Goal: Information Seeking & Learning: Find specific page/section

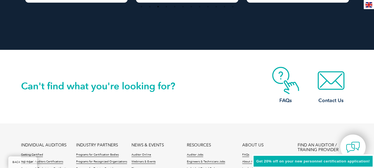
scroll to position [1246, 0]
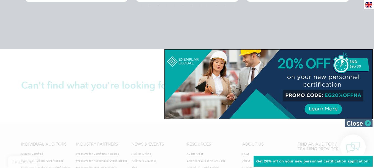
click at [358, 125] on img at bounding box center [359, 123] width 28 height 8
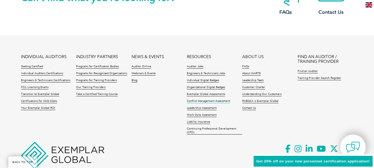
scroll to position [1352, 0]
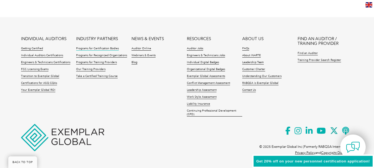
click at [100, 49] on link "Programs for Certification Bodies" at bounding box center [97, 49] width 43 height 4
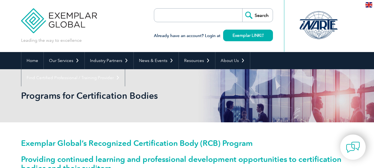
click at [184, 12] on input "search" at bounding box center [186, 15] width 58 height 13
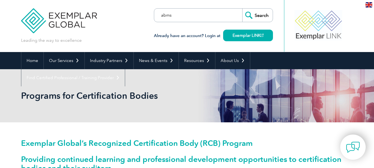
type input "abms"
click at [242, 9] on input "Search" at bounding box center [257, 15] width 30 height 13
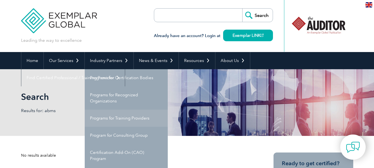
click at [126, 115] on link "Programs for Training Providers" at bounding box center [126, 118] width 83 height 17
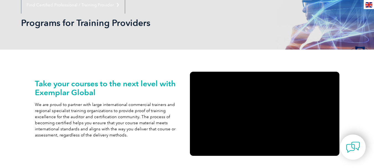
scroll to position [22, 0]
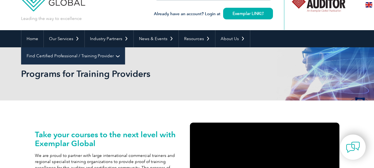
click at [125, 47] on link "Find Certified Professional / Training Provider" at bounding box center [73, 55] width 104 height 17
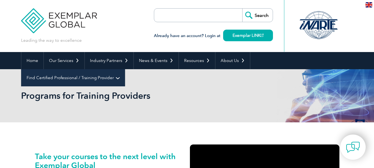
click at [125, 69] on link "Find Certified Professional / Training Provider" at bounding box center [73, 77] width 104 height 17
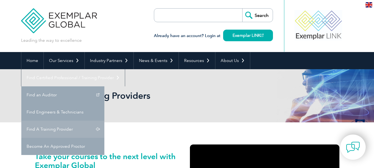
click at [104, 121] on link "Find A Training Provider" at bounding box center [62, 129] width 83 height 17
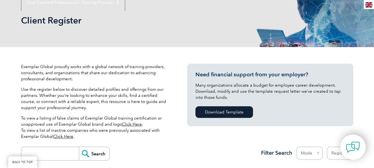
scroll to position [83, 0]
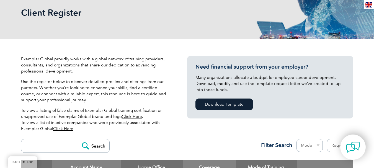
click at [45, 143] on input "search" at bounding box center [51, 145] width 55 height 13
type input "veraiso"
click at [93, 149] on input "Search" at bounding box center [94, 145] width 30 height 13
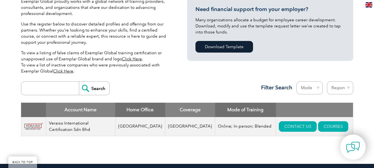
scroll to position [138, 0]
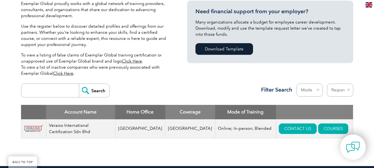
click at [37, 90] on input "search" at bounding box center [51, 90] width 55 height 13
type input "malaysia"
click at [79, 84] on input "Search" at bounding box center [94, 90] width 30 height 13
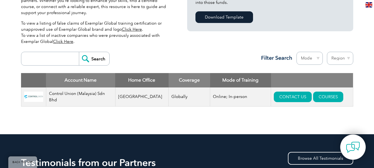
scroll to position [166, 0]
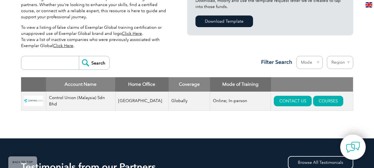
click at [42, 65] on input "search" at bounding box center [51, 62] width 55 height 13
type input "sirim"
click at [79, 56] on input "Search" at bounding box center [94, 62] width 30 height 13
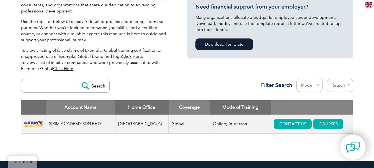
scroll to position [138, 0]
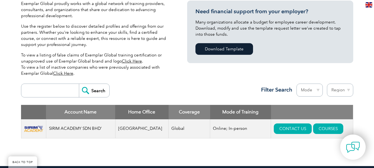
click at [53, 93] on input "search" at bounding box center [51, 90] width 55 height 13
type input "veraiso"
click at [95, 91] on input "Search" at bounding box center [94, 90] width 30 height 13
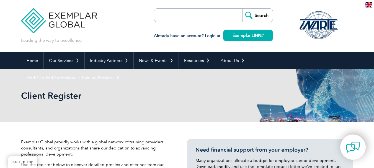
scroll to position [181, 0]
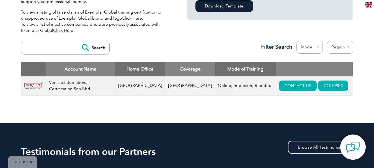
click at [319, 49] on select "Mode Online In-person Blended" at bounding box center [310, 47] width 26 height 13
click at [337, 48] on select "Region Australia Bahrain Bangladesh Brazil Canada Colombia Dominican Republic E…" at bounding box center [340, 47] width 26 height 13
select select "[GEOGRAPHIC_DATA]"
click at [327, 41] on select "Region Australia Bahrain Bangladesh Brazil Canada Colombia Dominican Republic E…" at bounding box center [340, 47] width 26 height 13
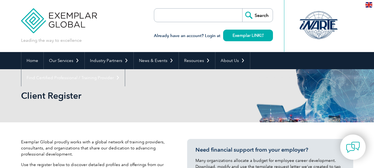
select select "[GEOGRAPHIC_DATA]"
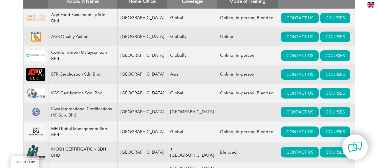
scroll to position [222, 0]
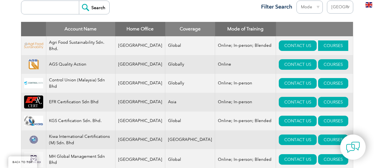
click at [318, 46] on link "COURSES" at bounding box center [333, 45] width 30 height 11
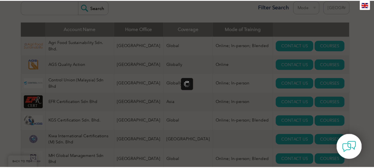
scroll to position [0, 0]
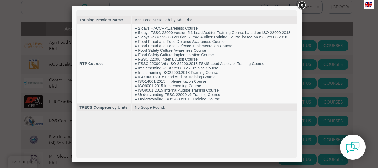
click at [303, 6] on link at bounding box center [302, 6] width 10 height 10
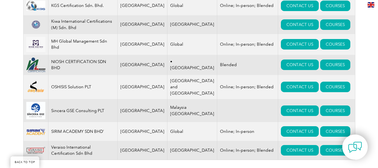
scroll to position [388, 0]
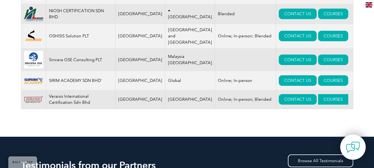
click at [326, 96] on link "COURSES" at bounding box center [333, 99] width 30 height 11
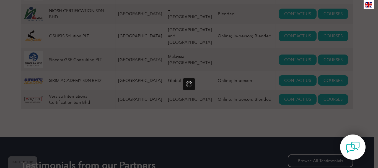
scroll to position [0, 0]
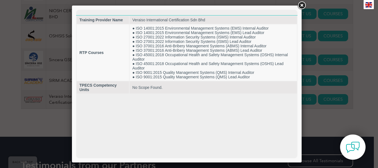
click at [299, 6] on link at bounding box center [302, 6] width 10 height 10
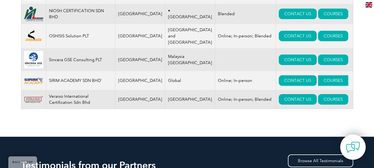
click at [318, 78] on link "COURSES" at bounding box center [333, 80] width 30 height 11
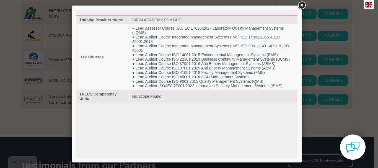
click at [303, 4] on link at bounding box center [302, 6] width 10 height 10
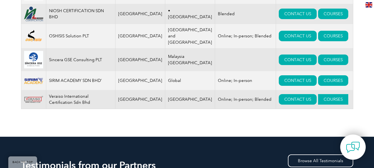
click at [318, 96] on link "COURSES" at bounding box center [333, 99] width 30 height 11
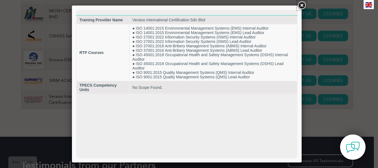
click at [304, 2] on link at bounding box center [302, 6] width 10 height 10
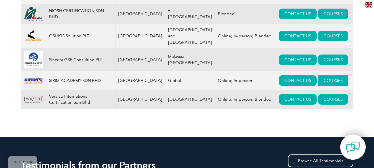
click at [322, 79] on link "COURSES" at bounding box center [333, 80] width 30 height 11
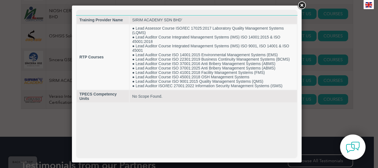
click at [299, 4] on link at bounding box center [302, 6] width 10 height 10
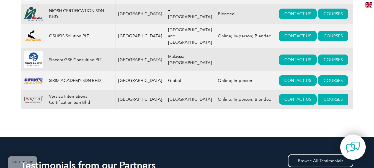
click at [318, 97] on link "COURSES" at bounding box center [333, 99] width 30 height 11
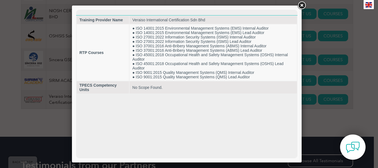
click at [301, 6] on link at bounding box center [302, 6] width 10 height 10
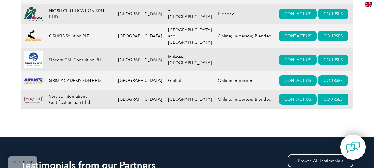
click at [320, 98] on link "COURSES" at bounding box center [333, 99] width 30 height 11
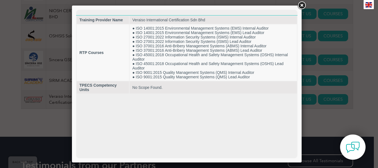
click at [301, 5] on link at bounding box center [302, 6] width 10 height 10
